Goal: Navigation & Orientation: Understand site structure

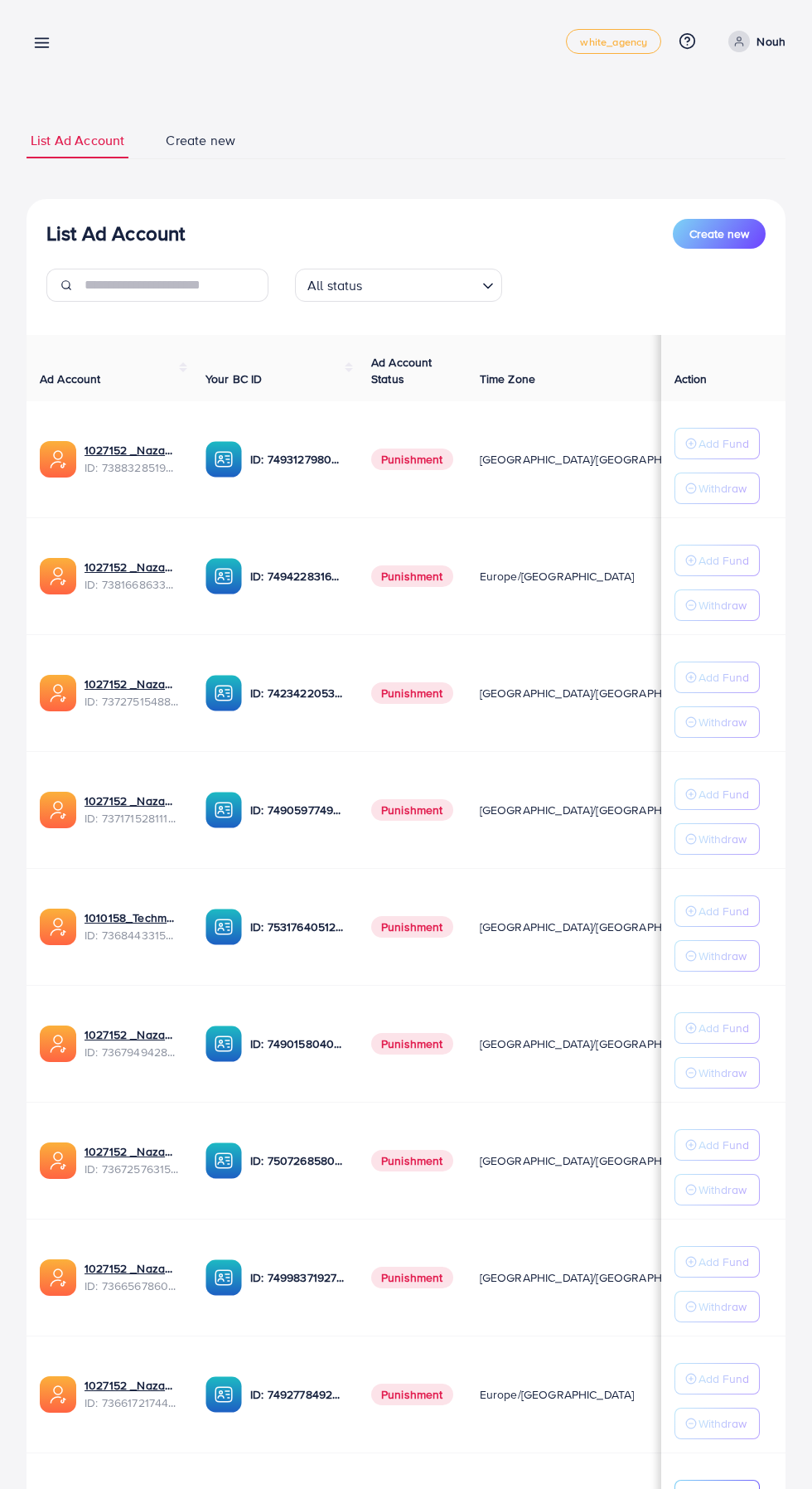
click at [0, 20] on div "List Ad Account Create new List Ad Account Create new All status Loading... Ad …" at bounding box center [406, 844] width 812 height 1689
click at [30, 41] on link at bounding box center [39, 42] width 24 height 21
click at [35, 36] on icon at bounding box center [42, 43] width 17 height 17
